Goal: Task Accomplishment & Management: Manage account settings

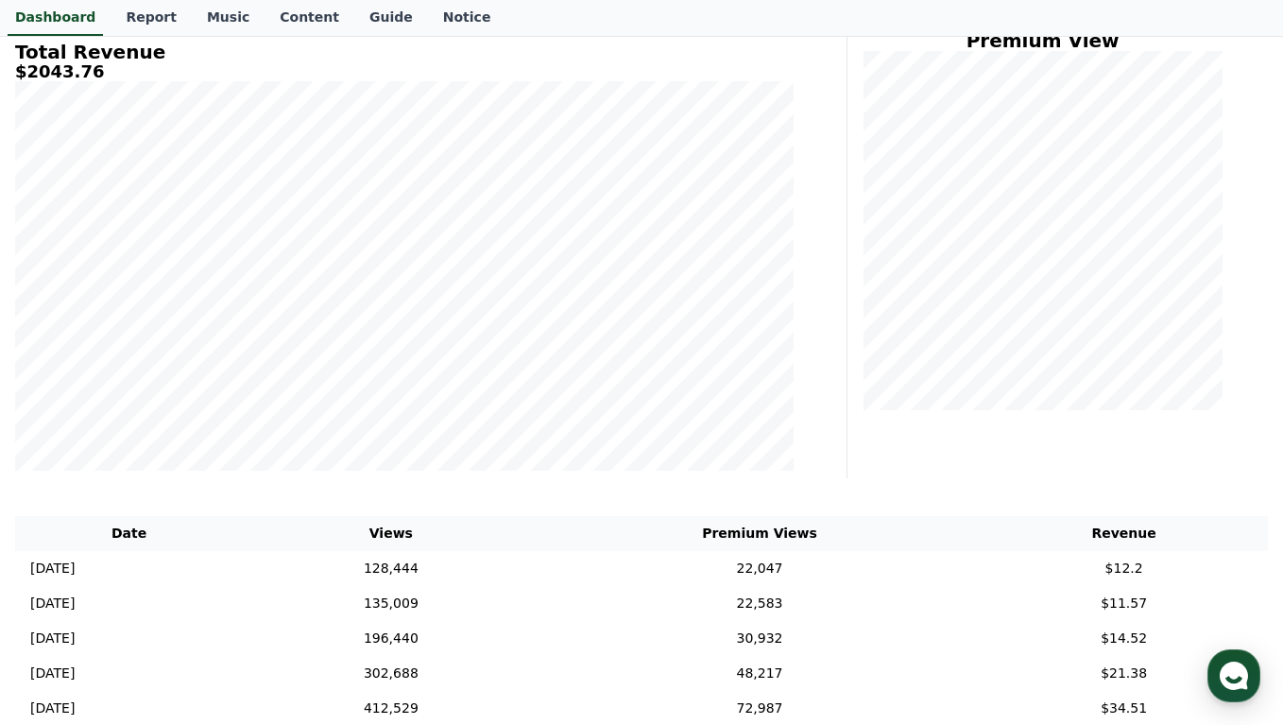
scroll to position [137, 0]
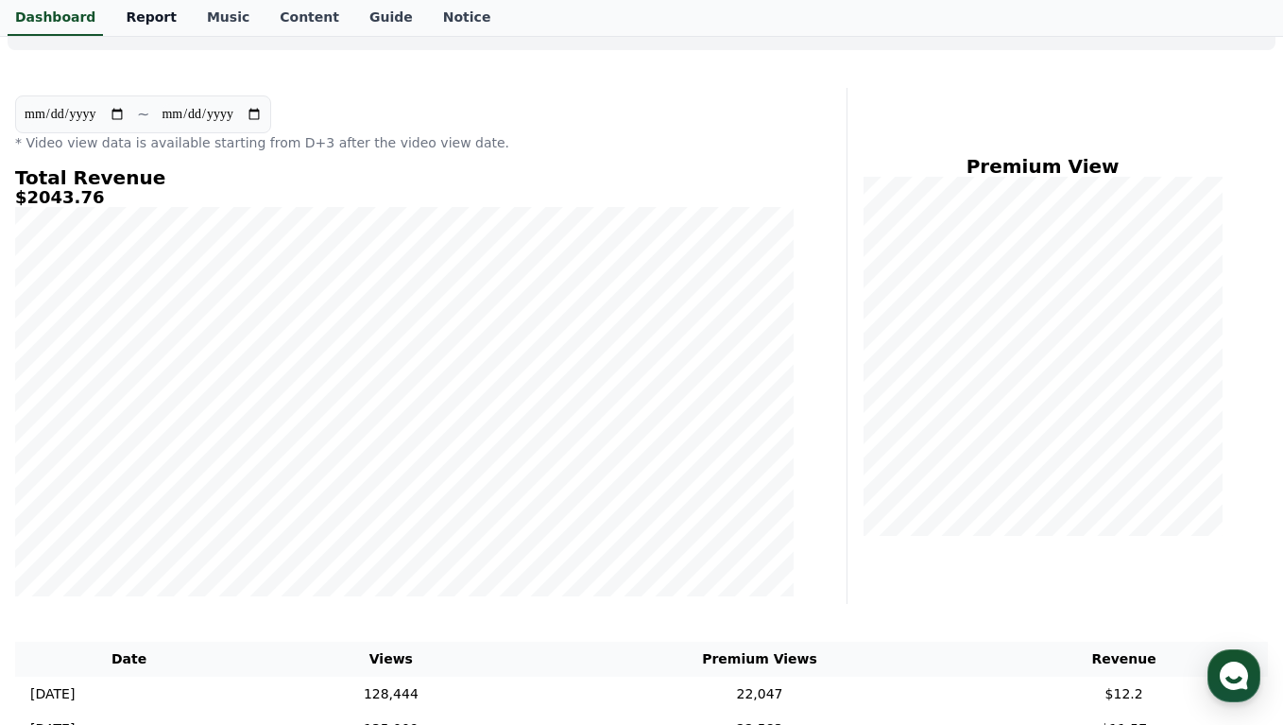
click at [156, 20] on link "Report" at bounding box center [151, 18] width 81 height 36
click at [224, 19] on link "Music" at bounding box center [228, 18] width 73 height 36
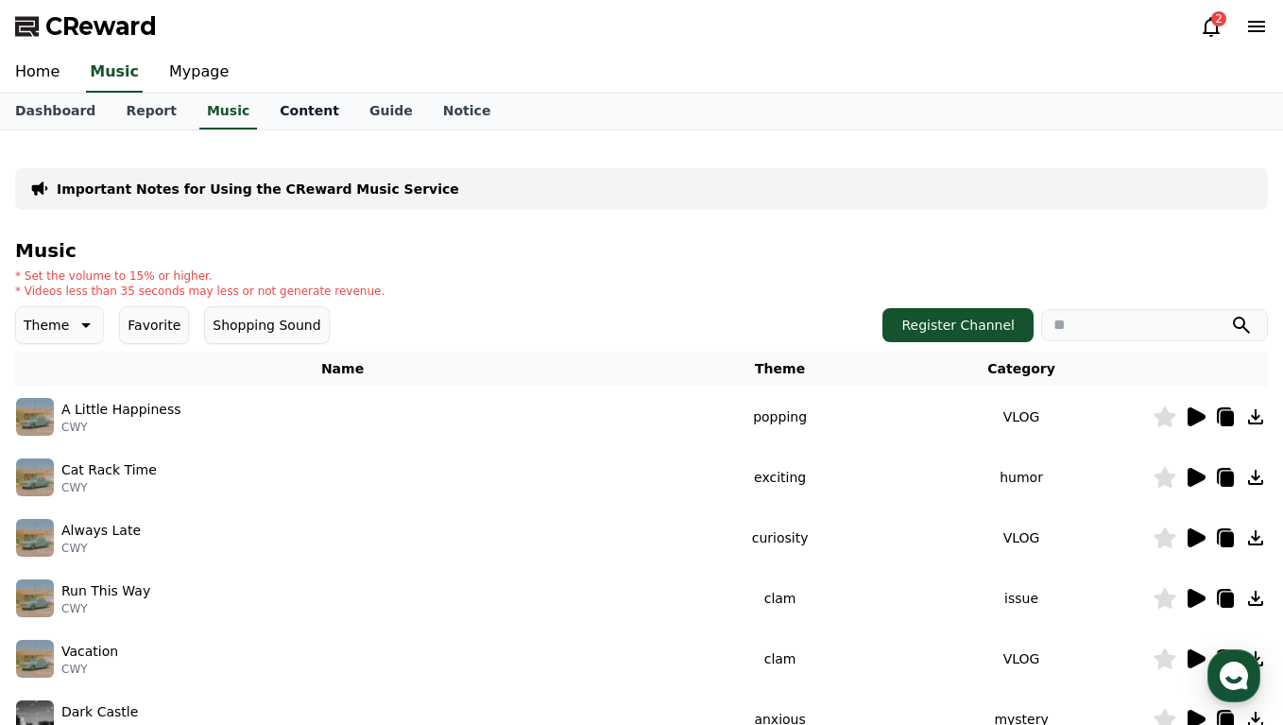
click at [294, 112] on link "Content" at bounding box center [310, 112] width 90 height 36
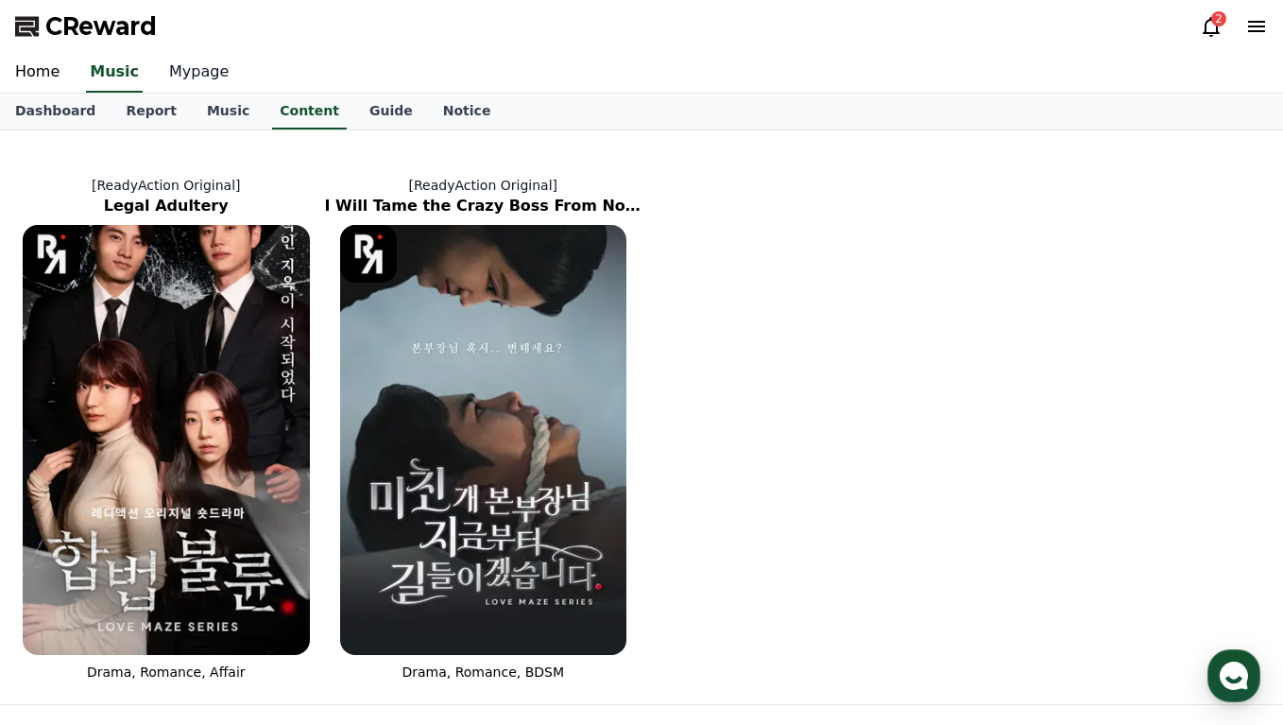
click at [158, 66] on link "Mypage" at bounding box center [199, 73] width 90 height 40
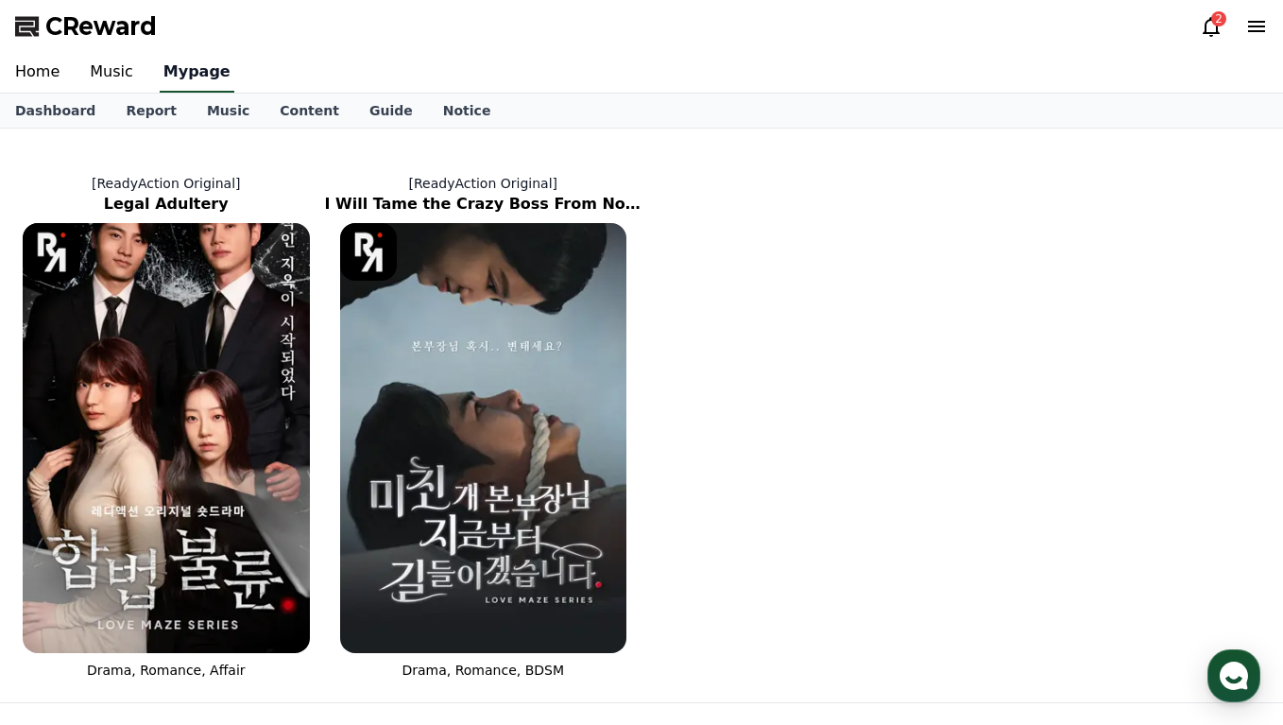
select select "**********"
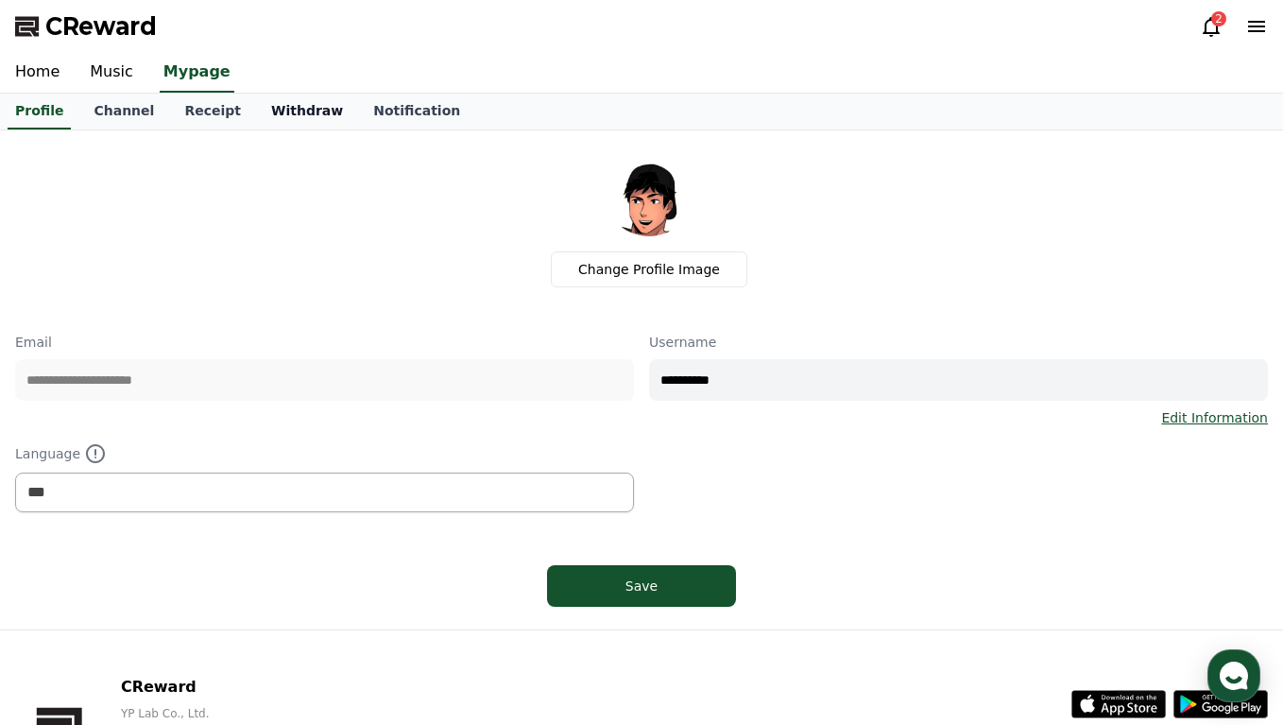
click at [271, 121] on link "Withdraw" at bounding box center [307, 112] width 102 height 36
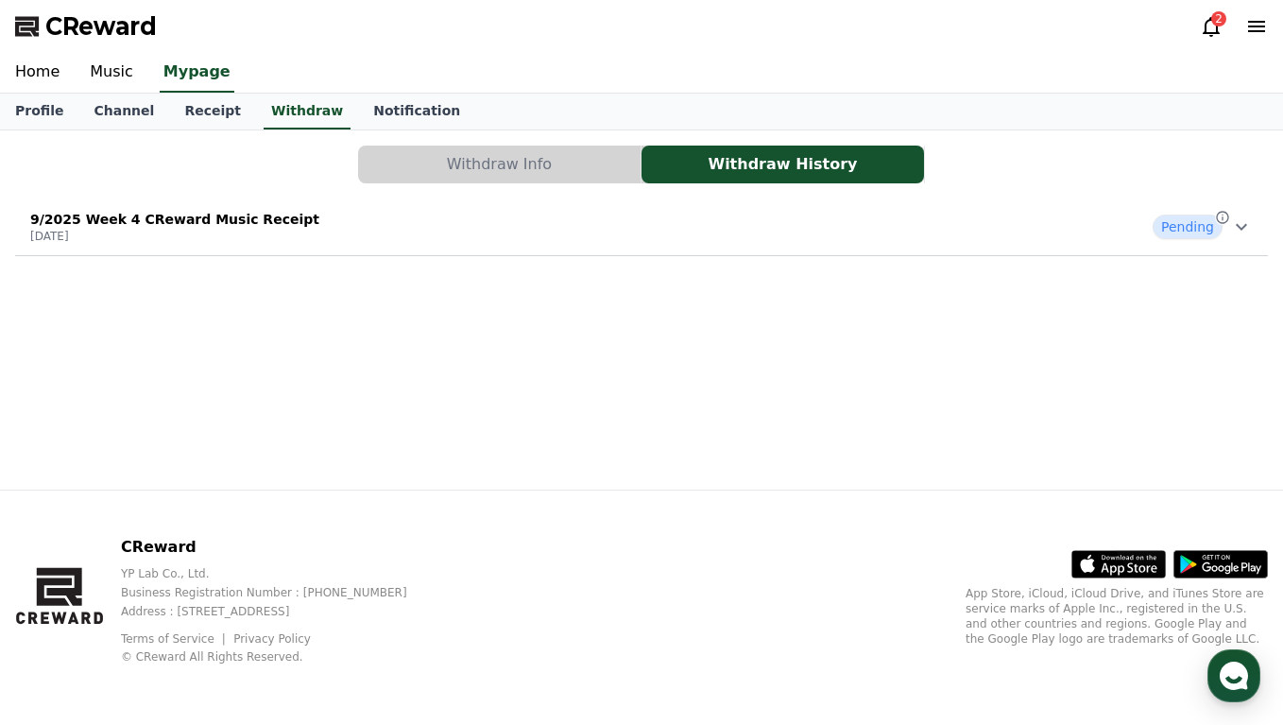
click at [527, 222] on div "9/2025 Week 4 CReward Music Receipt [DATE] Pending" at bounding box center [641, 226] width 1253 height 49
